Goal: Information Seeking & Learning: Understand process/instructions

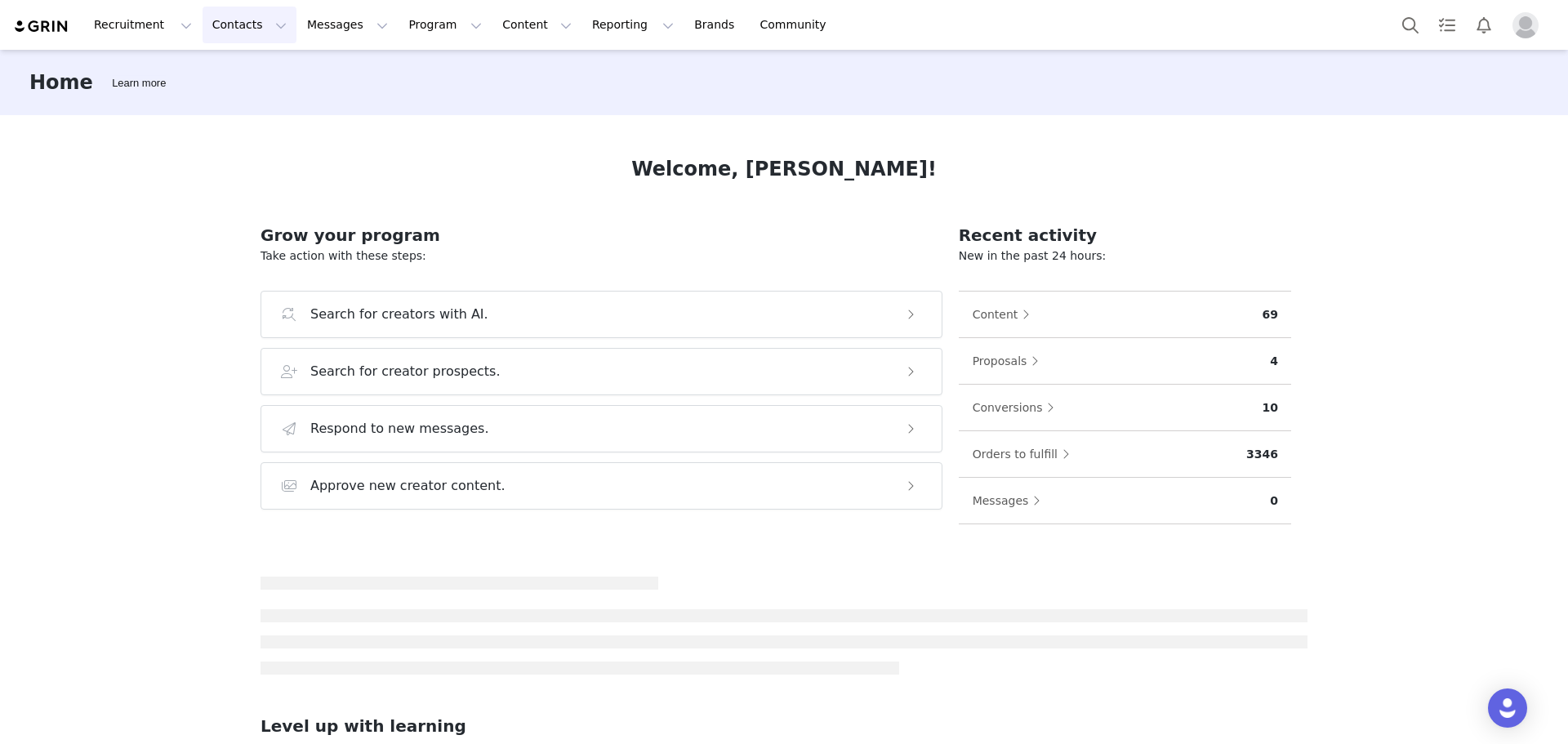
click at [222, 13] on button "Contacts Contacts" at bounding box center [249, 25] width 93 height 37
click at [260, 79] on div "Creators" at bounding box center [252, 72] width 110 height 17
click at [247, 21] on button "Contacts Contacts" at bounding box center [249, 25] width 93 height 37
click at [232, 69] on p "Creators" at bounding box center [225, 72] width 49 height 17
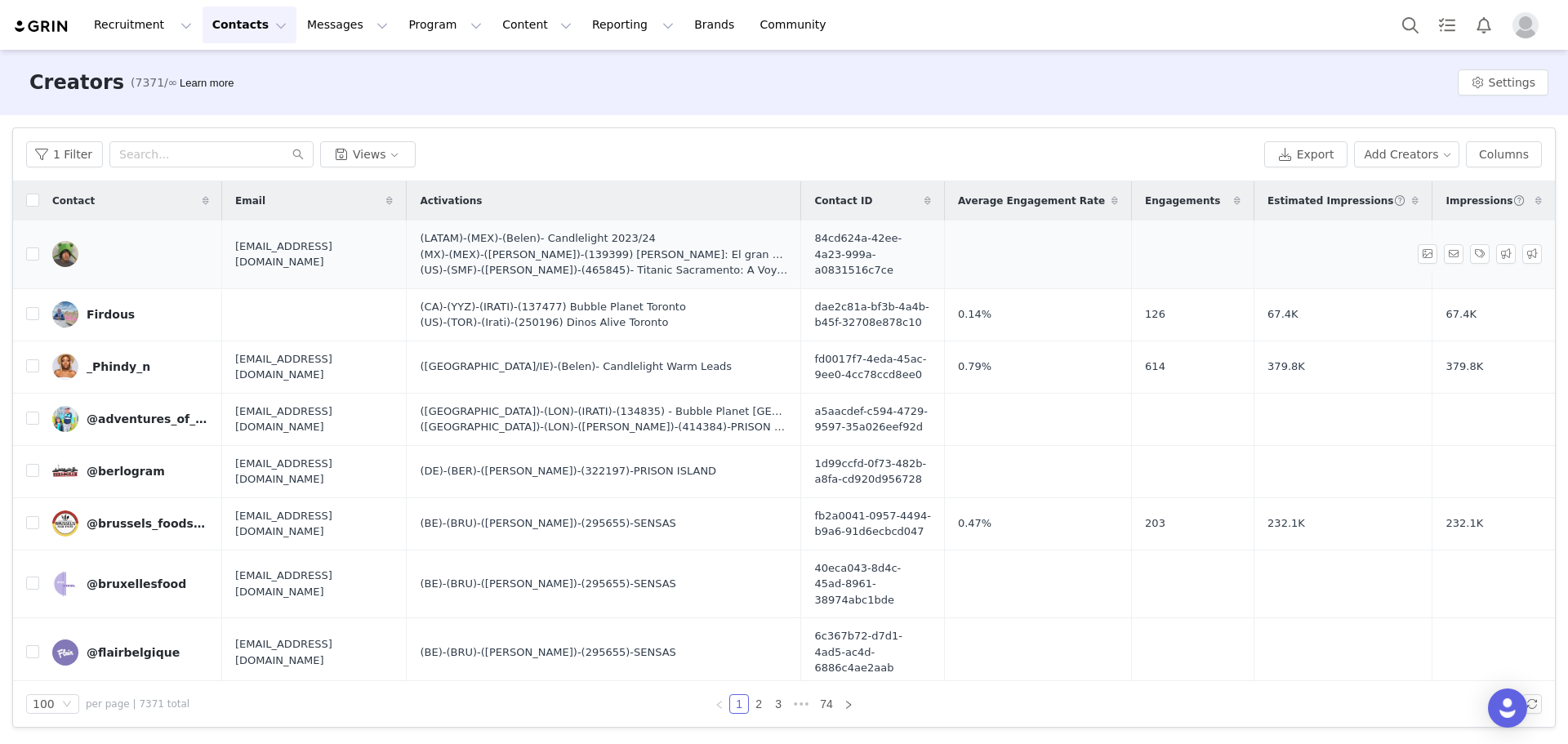
click at [176, 250] on link at bounding box center [130, 253] width 157 height 26
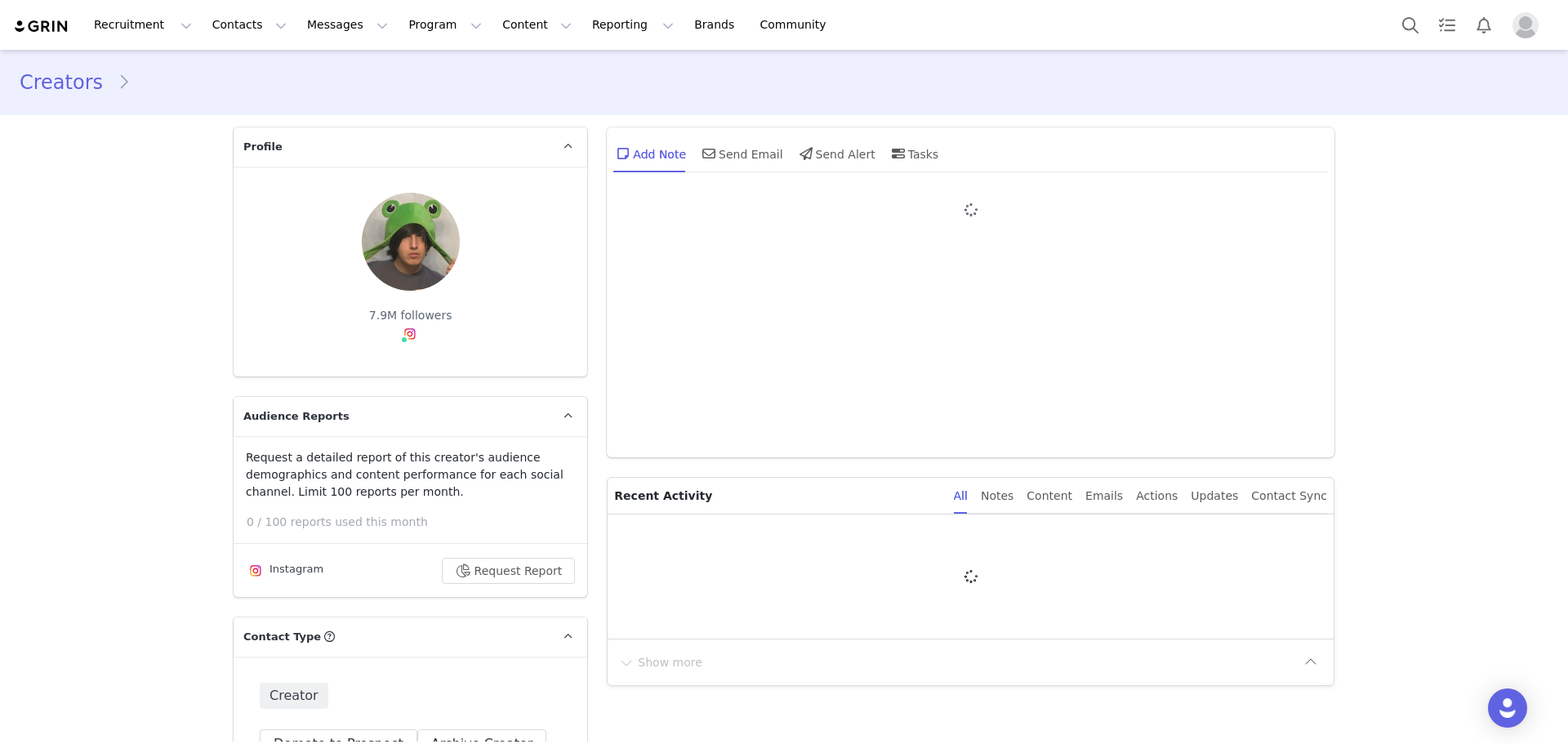
type input "+1 ([GEOGRAPHIC_DATA])"
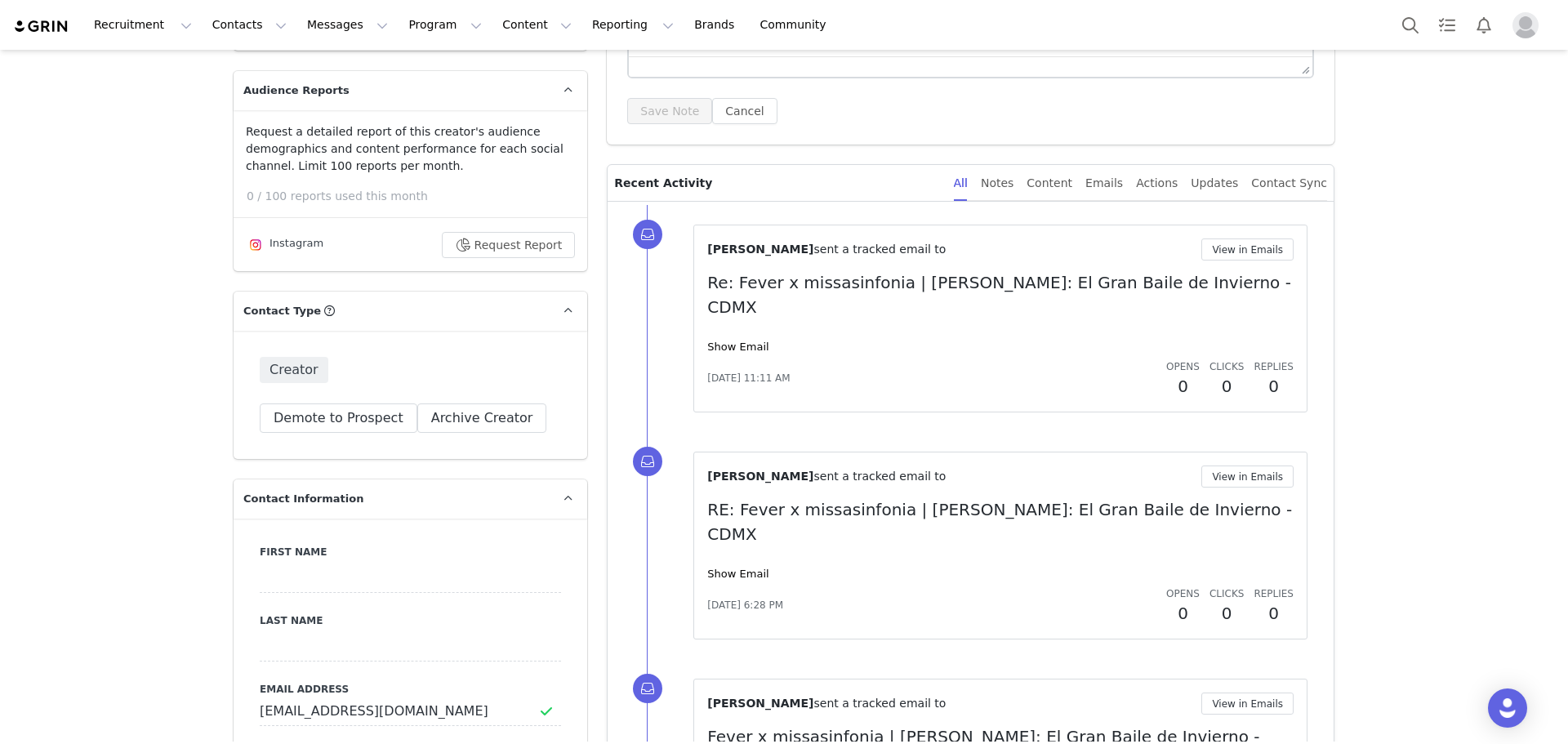
scroll to position [327, 0]
click at [719, 338] on div "Show Email" at bounding box center [1000, 346] width 586 height 16
click at [713, 330] on div "[PERSON_NAME] sent a tracked email to View in Emails Re: Fever x missasinfonia …" at bounding box center [1000, 318] width 586 height 160
click at [729, 339] on link "Show Email" at bounding box center [738, 345] width 62 height 13
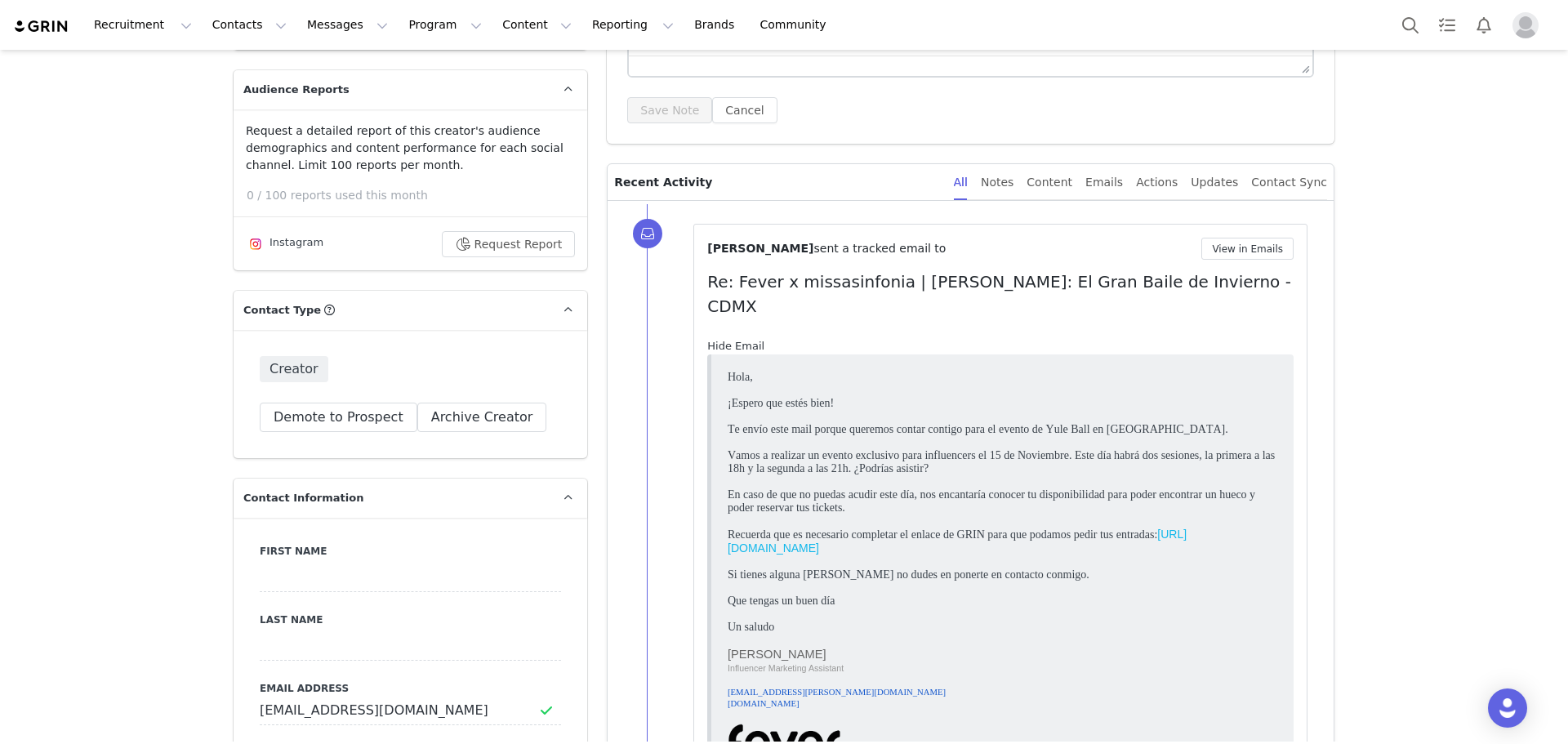
scroll to position [0, 0]
click at [735, 339] on link "Hide Email" at bounding box center [735, 345] width 57 height 13
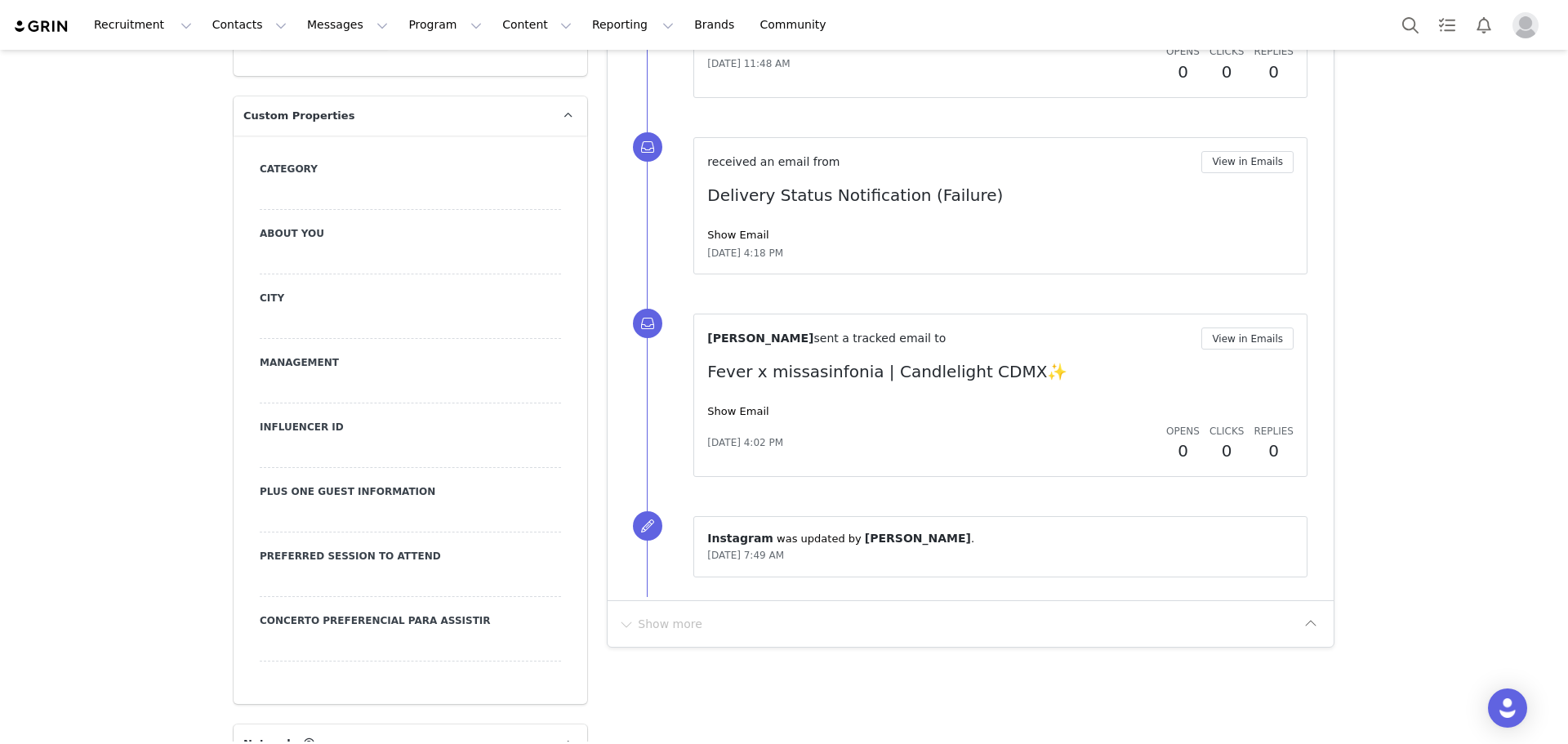
scroll to position [1714, 0]
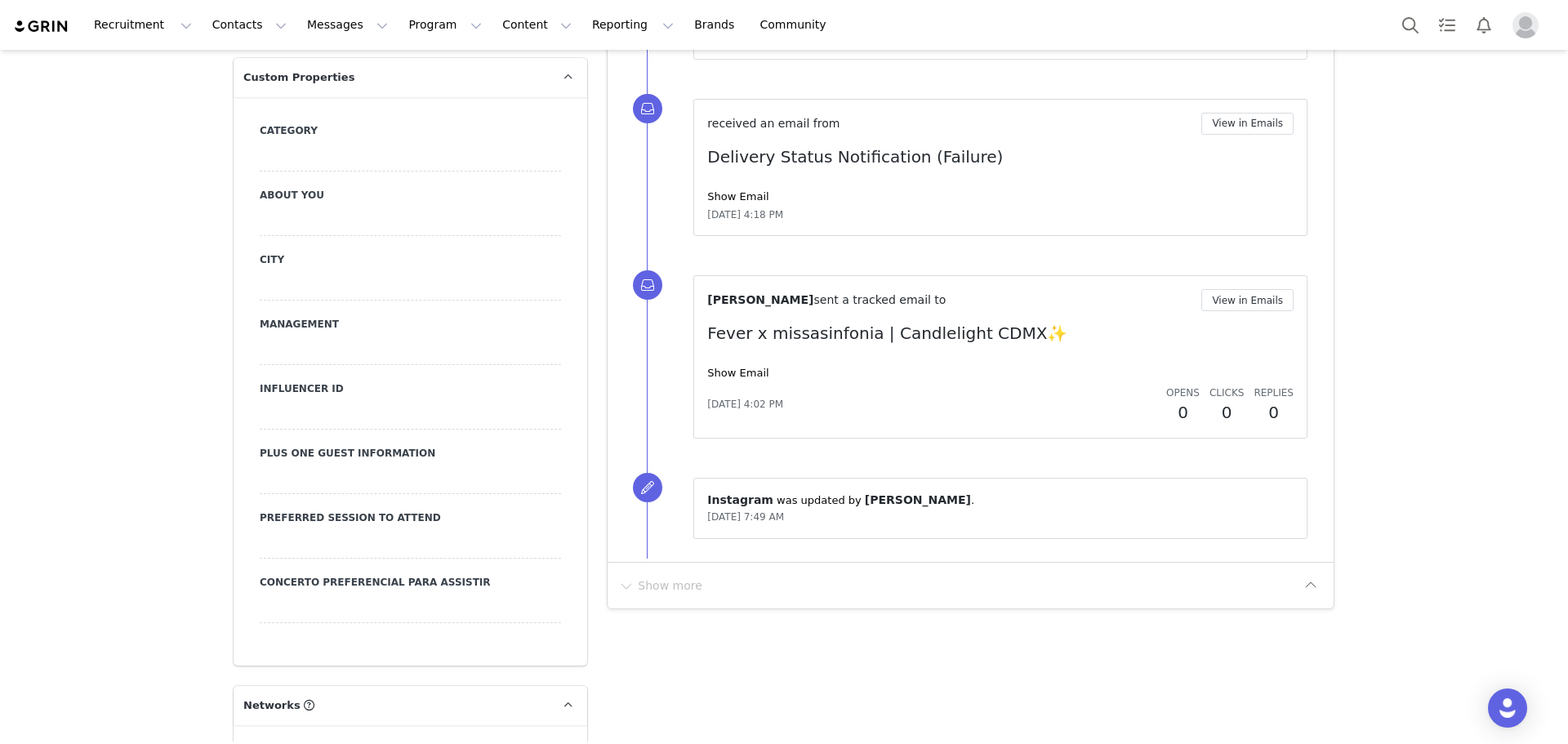
click at [303, 409] on div at bounding box center [410, 414] width 302 height 30
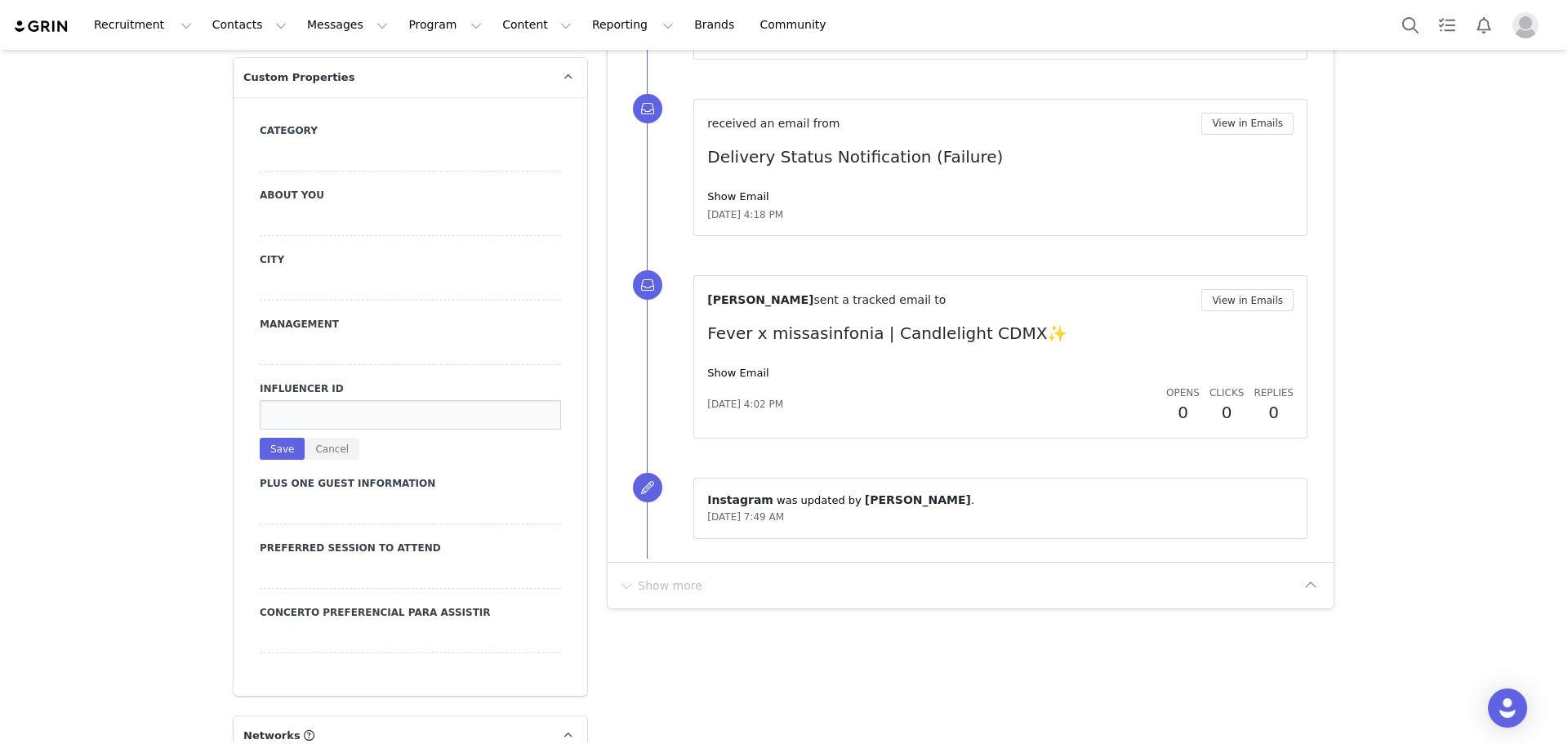
click at [280, 412] on input at bounding box center [410, 414] width 302 height 30
click at [324, 453] on button "Cancel" at bounding box center [332, 448] width 55 height 22
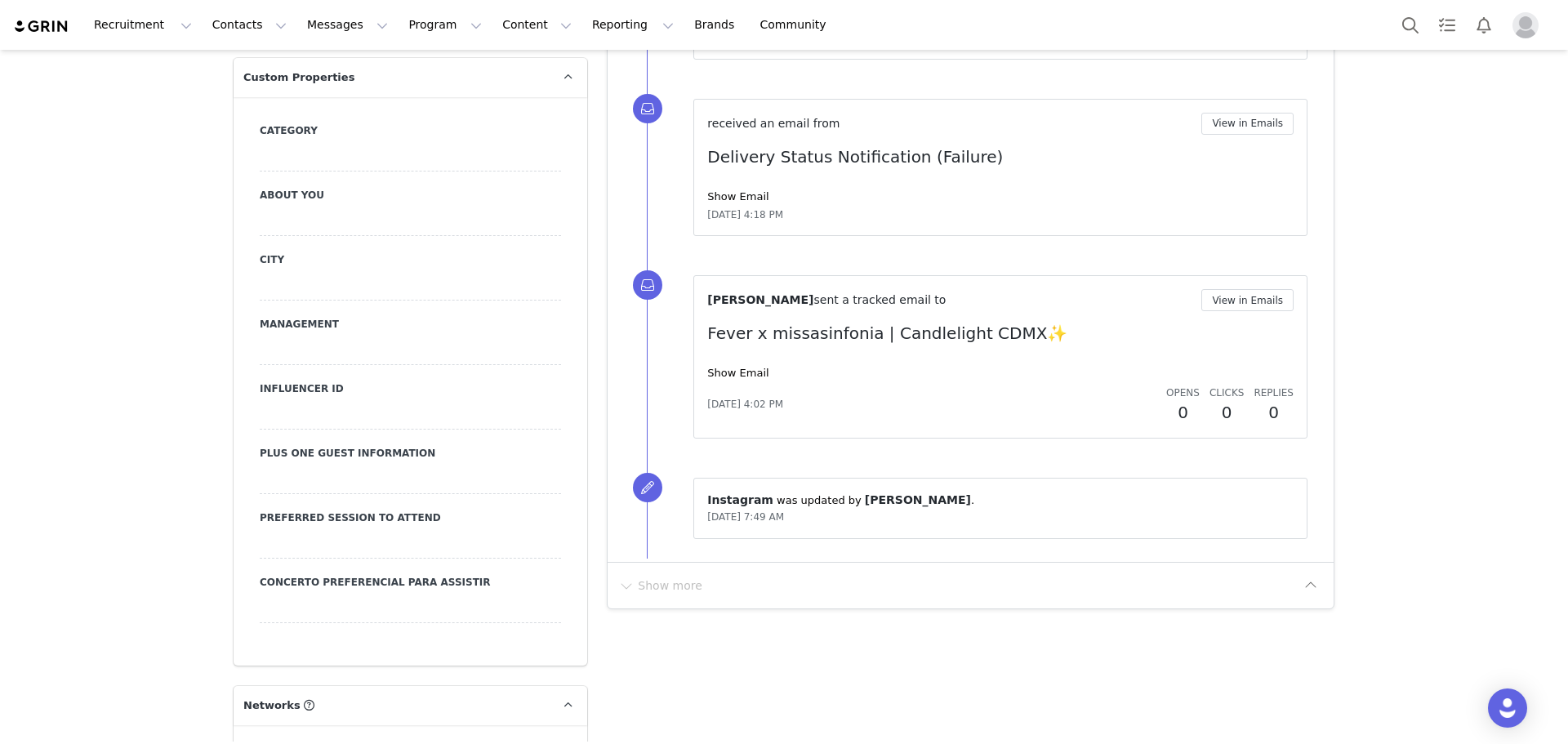
click at [1511, 14] on button "Profile" at bounding box center [1528, 25] width 52 height 26
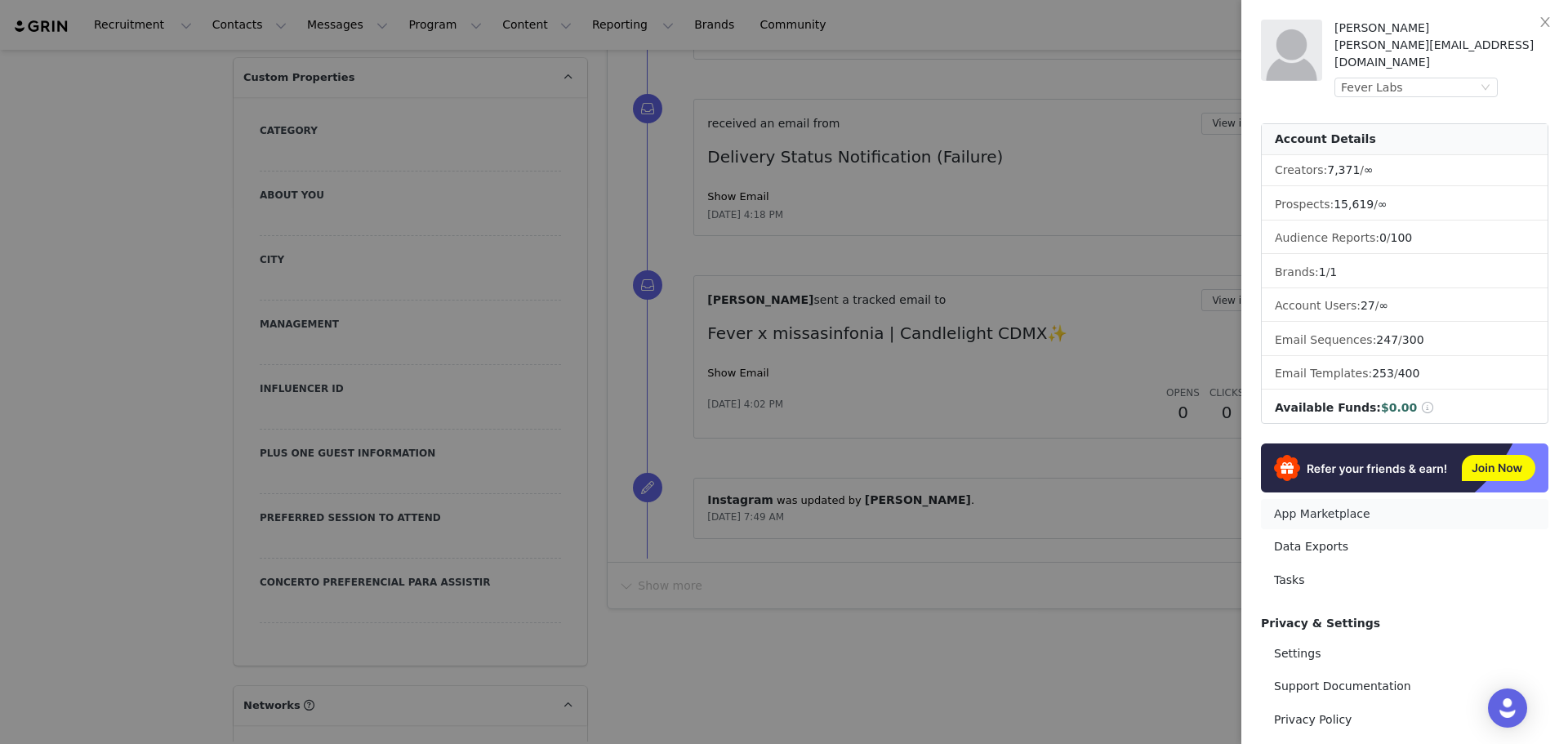
click at [1340, 499] on link "App Marketplace" at bounding box center [1404, 514] width 287 height 30
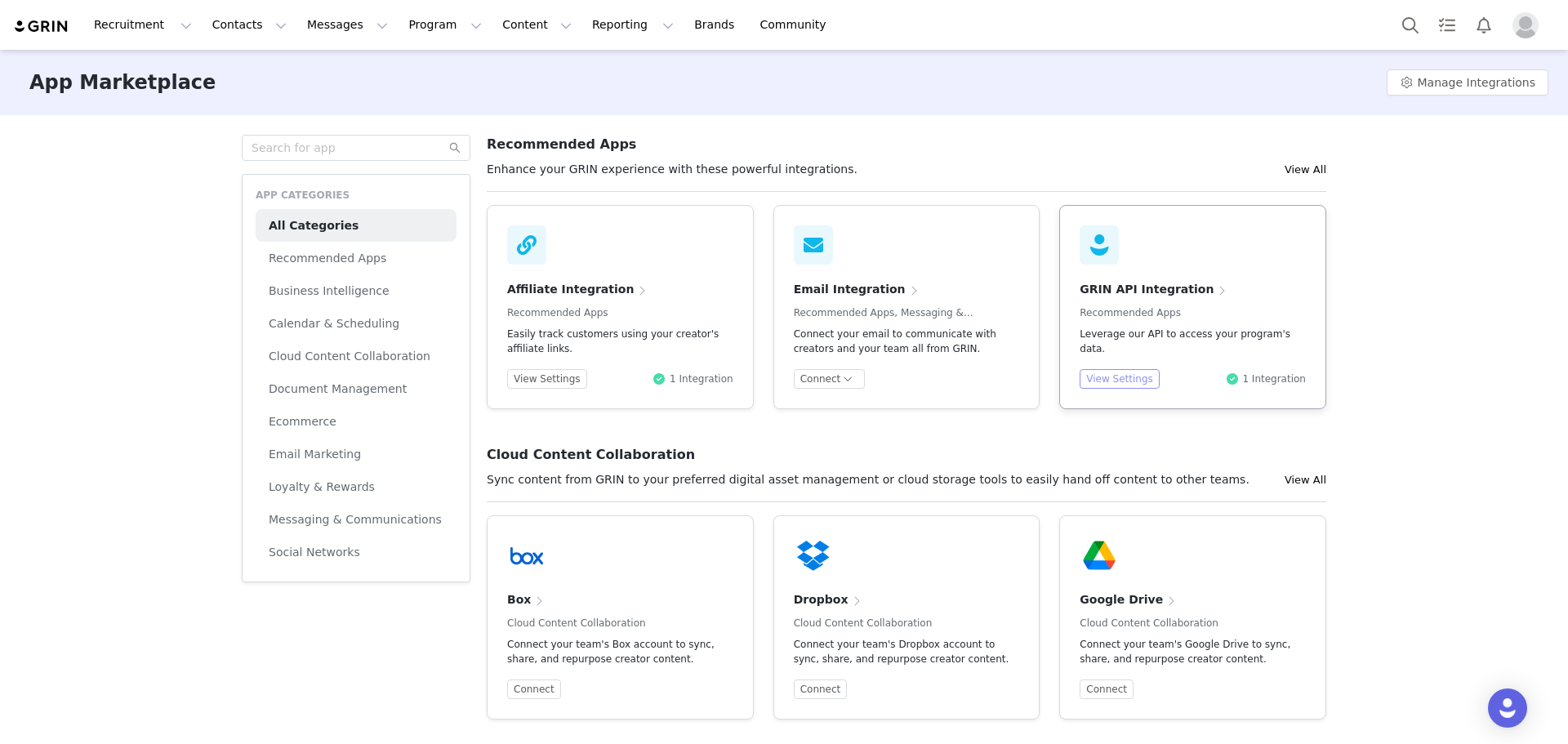
click at [1100, 372] on button "View Settings" at bounding box center [1119, 379] width 80 height 19
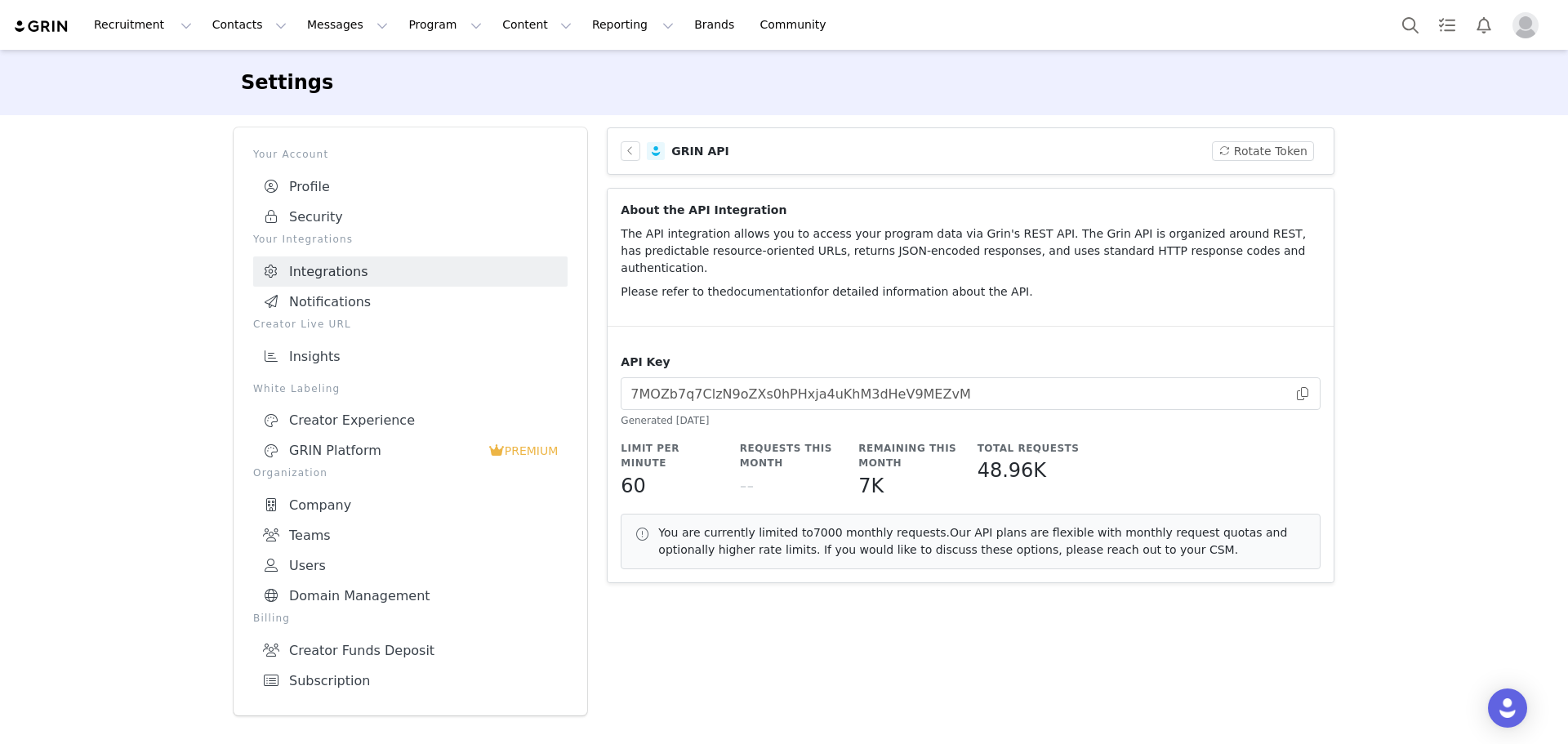
click at [727, 285] on link "documentation" at bounding box center [770, 292] width 87 height 13
